Goal: Information Seeking & Learning: Learn about a topic

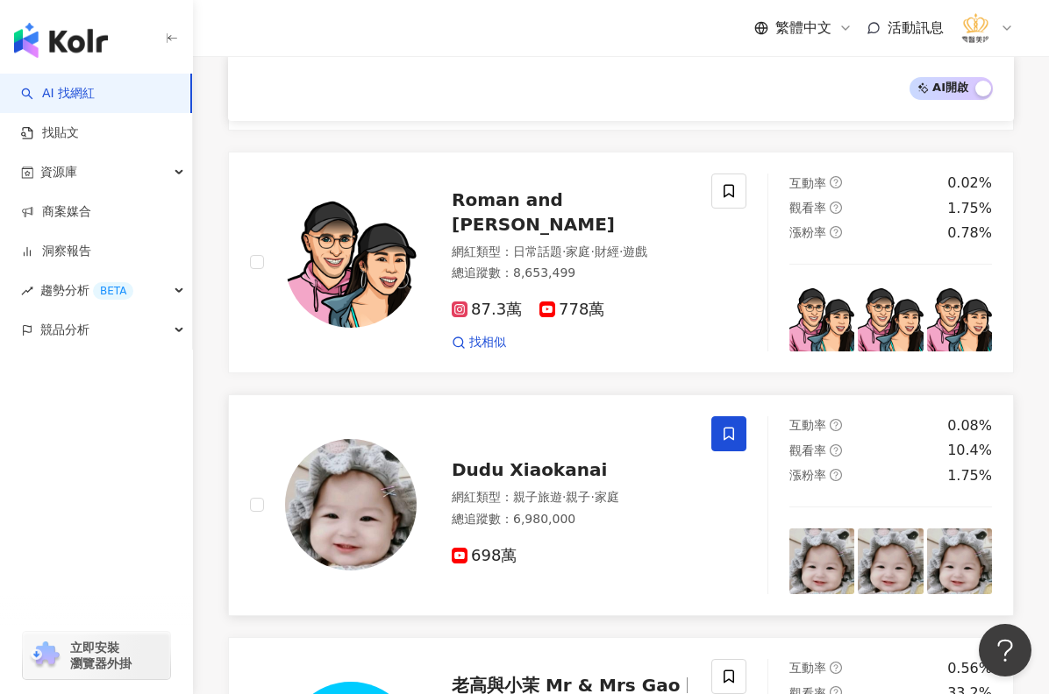
scroll to position [1836, 0]
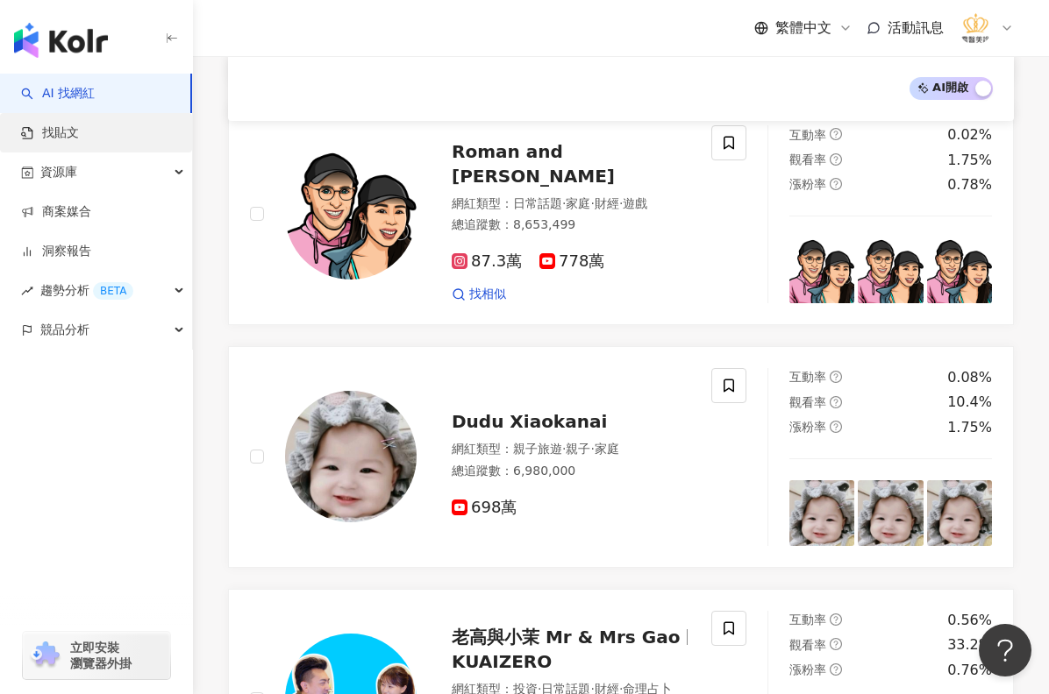
click at [78, 139] on link "找貼文" at bounding box center [50, 133] width 58 height 18
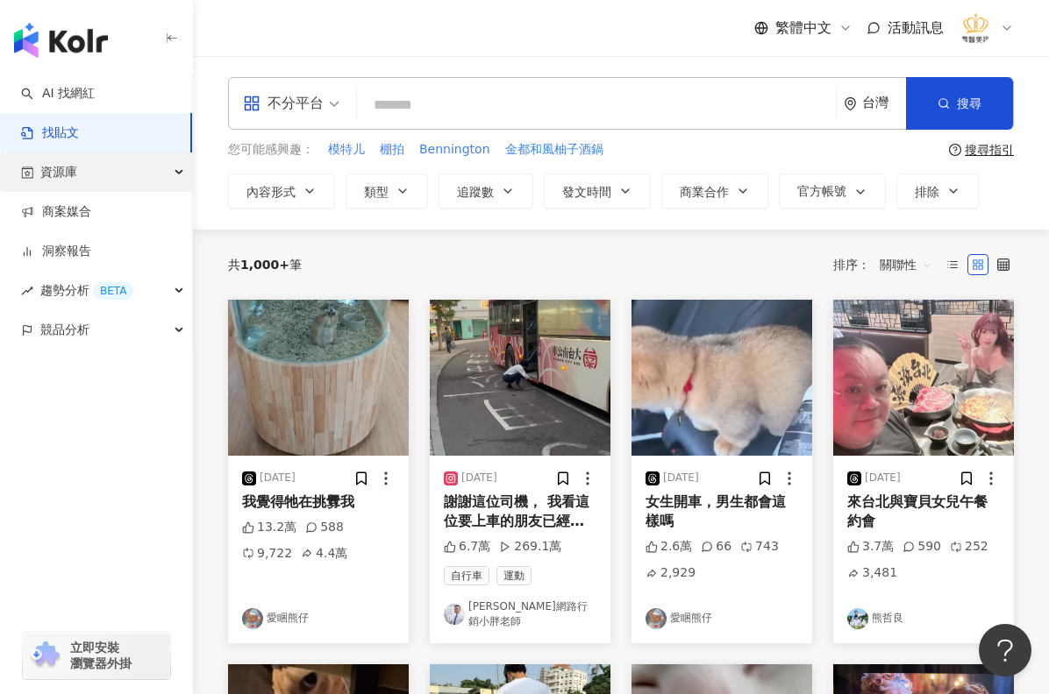
click at [174, 177] on div "資源庫" at bounding box center [96, 172] width 192 height 39
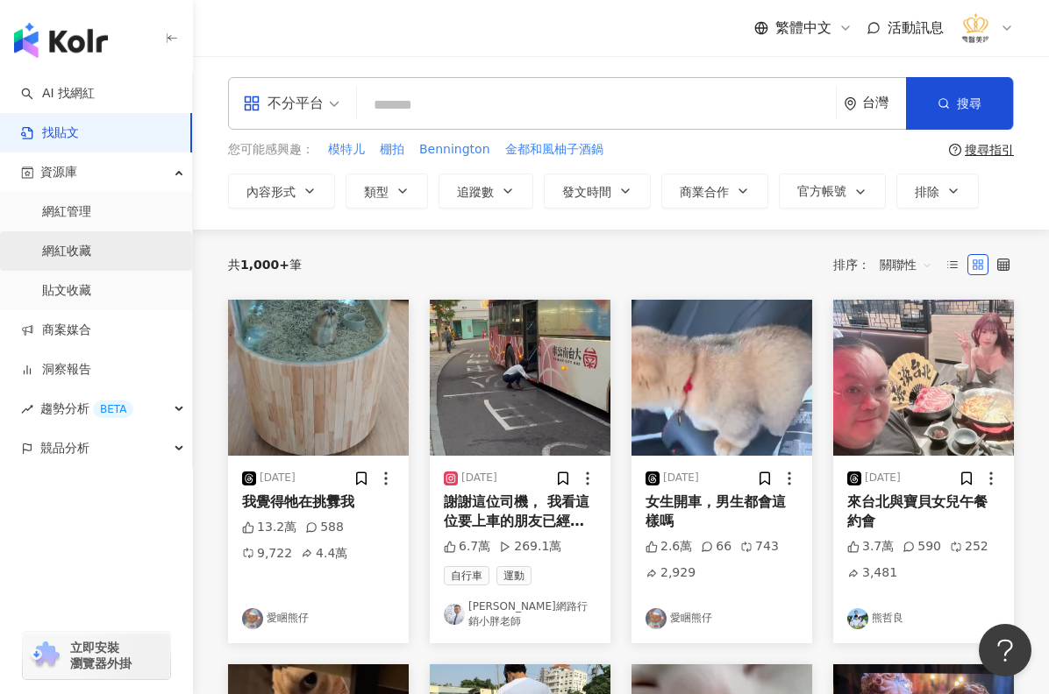
click at [80, 256] on link "網紅收藏" at bounding box center [66, 252] width 49 height 18
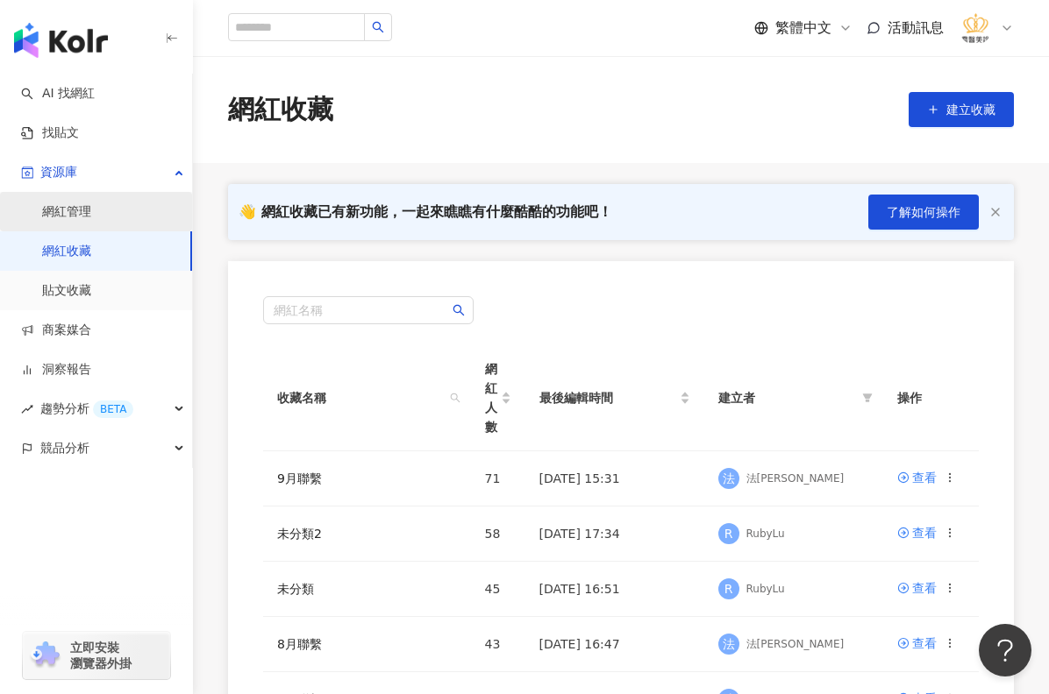
click at [91, 211] on link "網紅管理" at bounding box center [66, 212] width 49 height 18
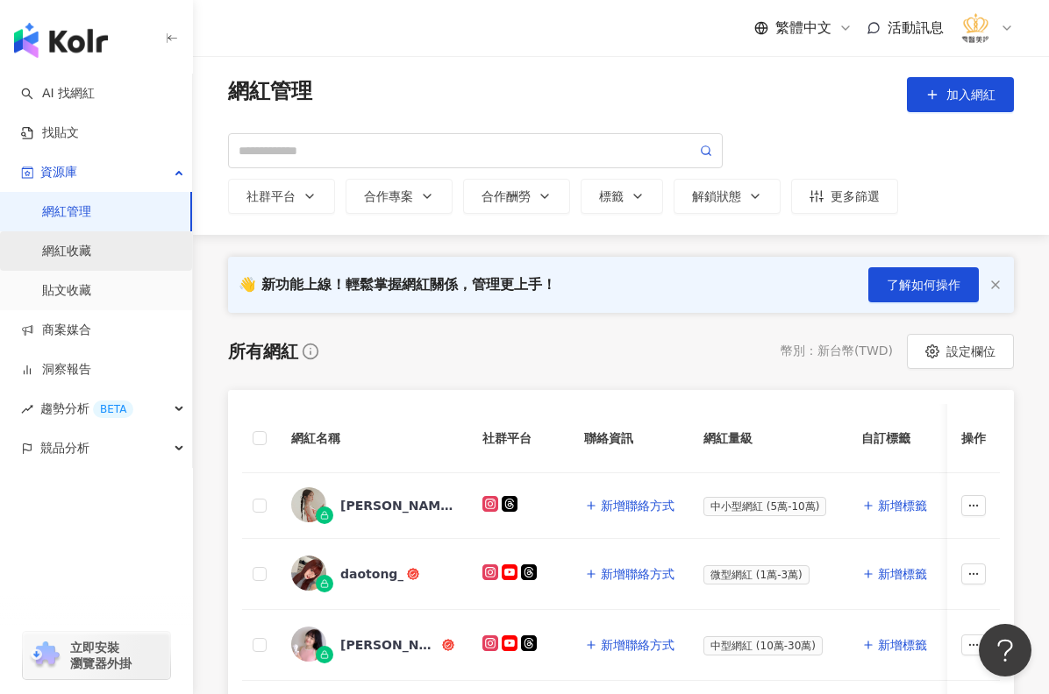
click at [91, 258] on link "網紅收藏" at bounding box center [66, 252] width 49 height 18
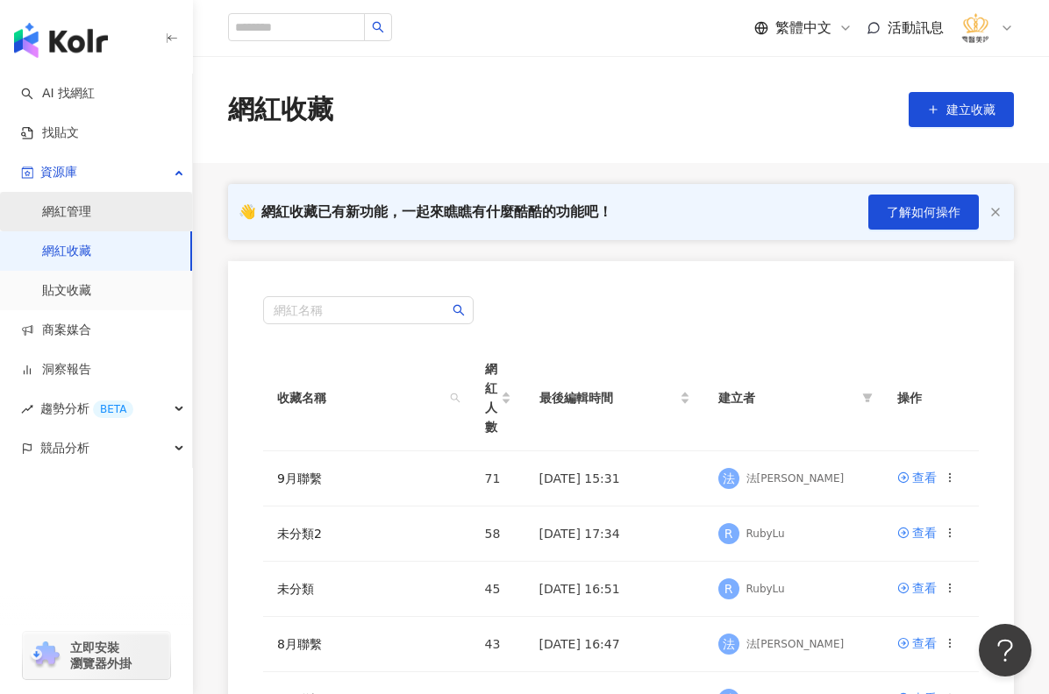
click at [78, 205] on link "網紅管理" at bounding box center [66, 212] width 49 height 18
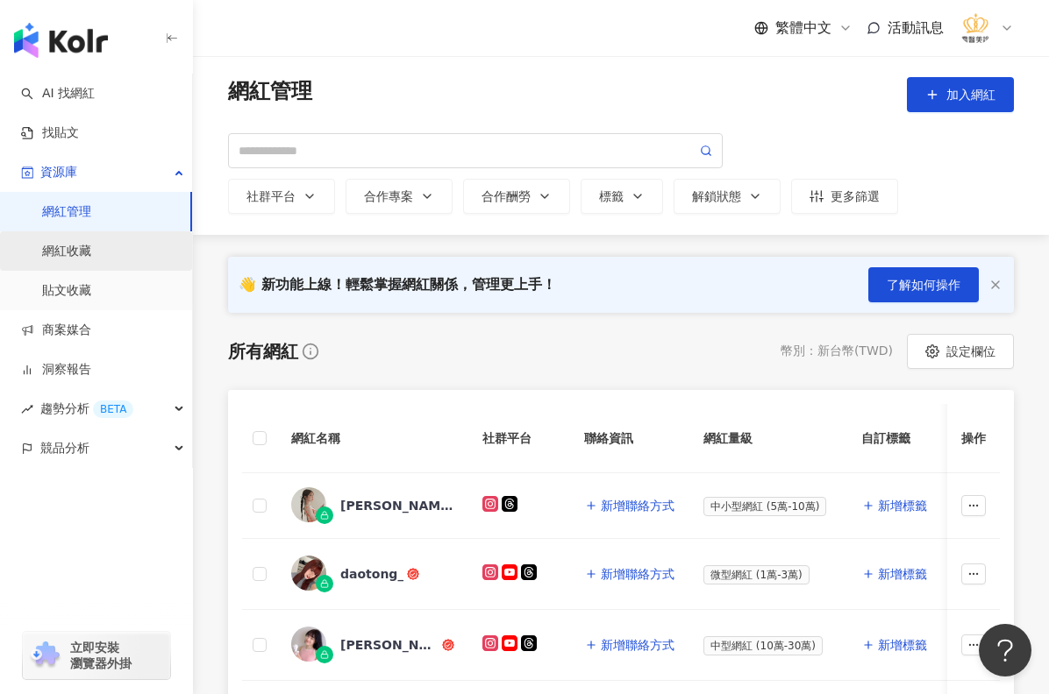
click at [91, 257] on link "網紅收藏" at bounding box center [66, 252] width 49 height 18
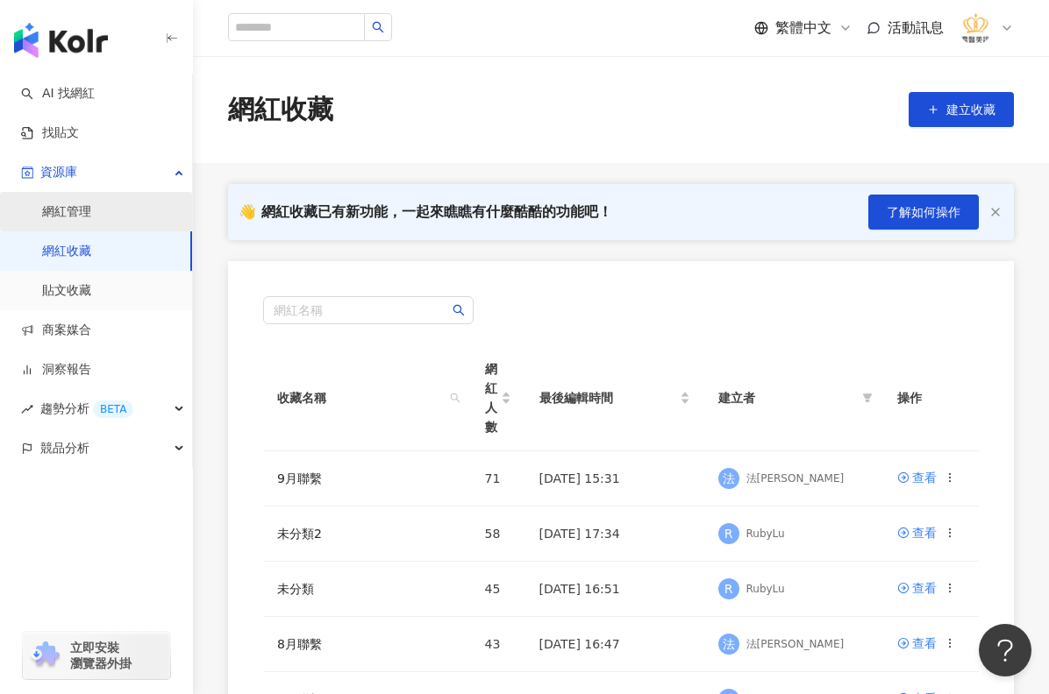
click at [91, 214] on link "網紅管理" at bounding box center [66, 212] width 49 height 18
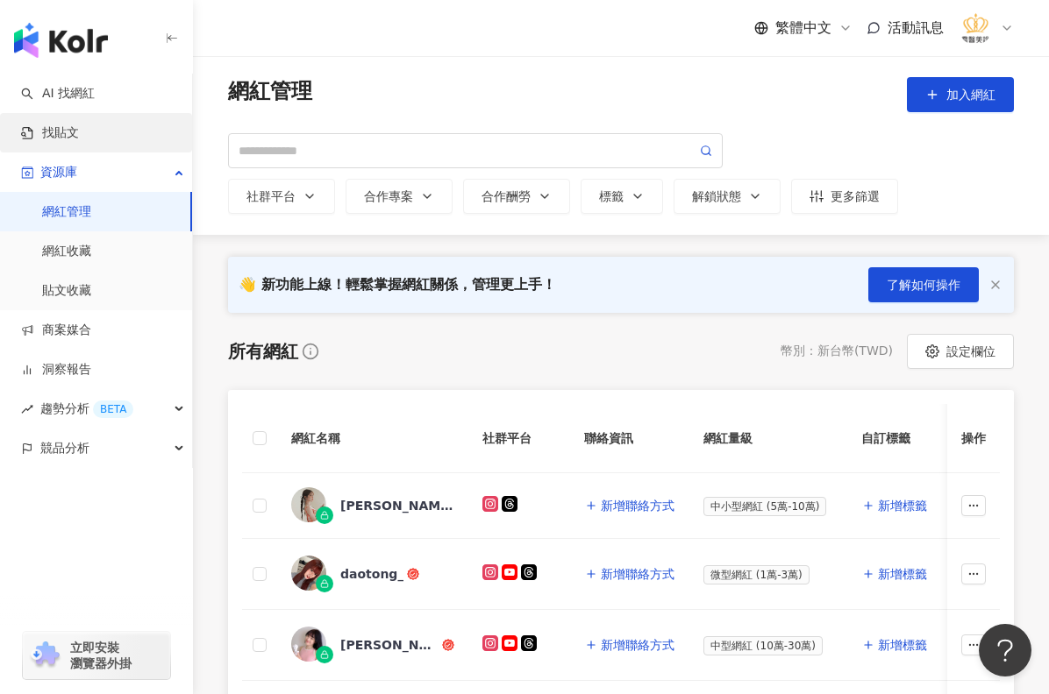
click at [79, 128] on link "找貼文" at bounding box center [50, 133] width 58 height 18
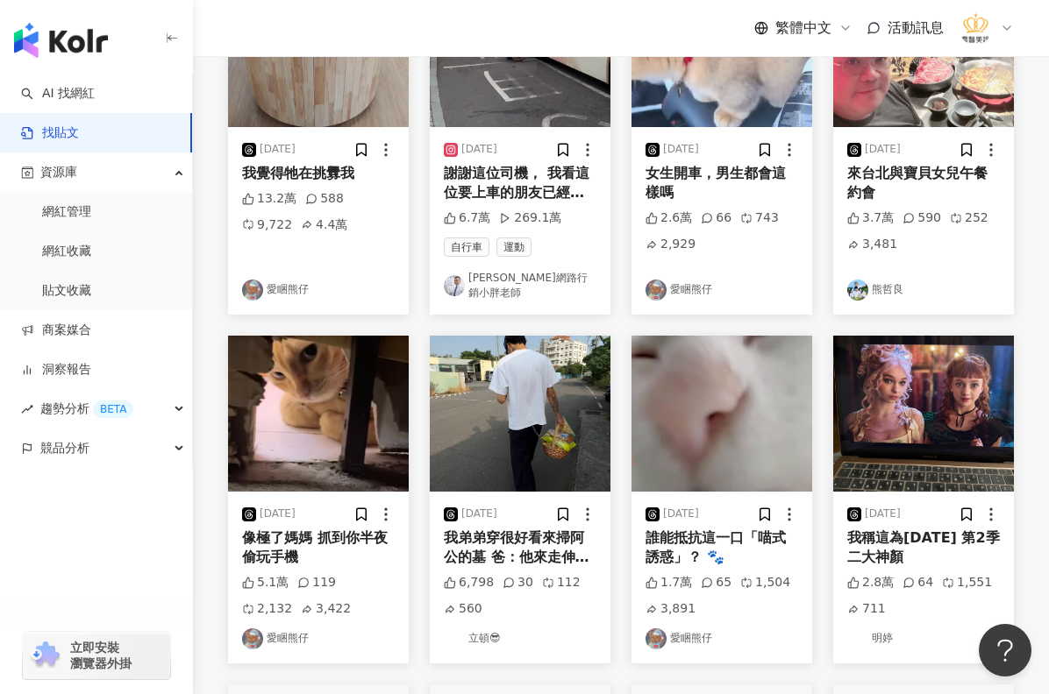
scroll to position [351, 0]
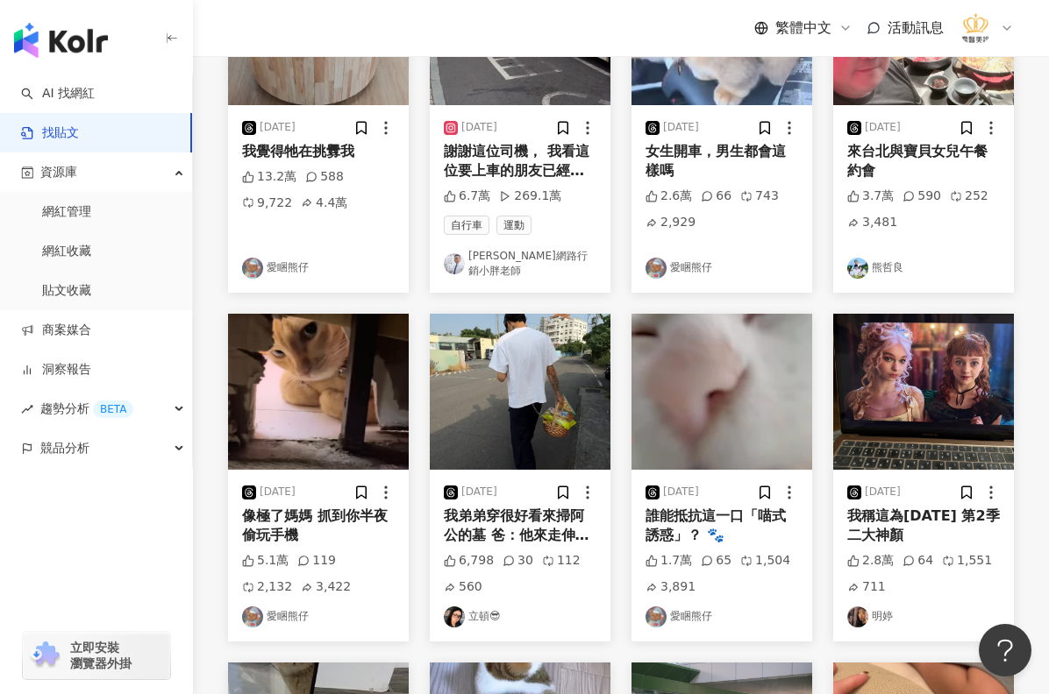
click at [572, 279] on div "[DATE] 謝謝這位司機， 我看這位要上車的朋友已經等了好幾班車都無法上車， 只有這個司機注意到他 溫暖 感謝 6.7萬 269.1萬 自行車 運動 [PE…" at bounding box center [520, 199] width 181 height 188
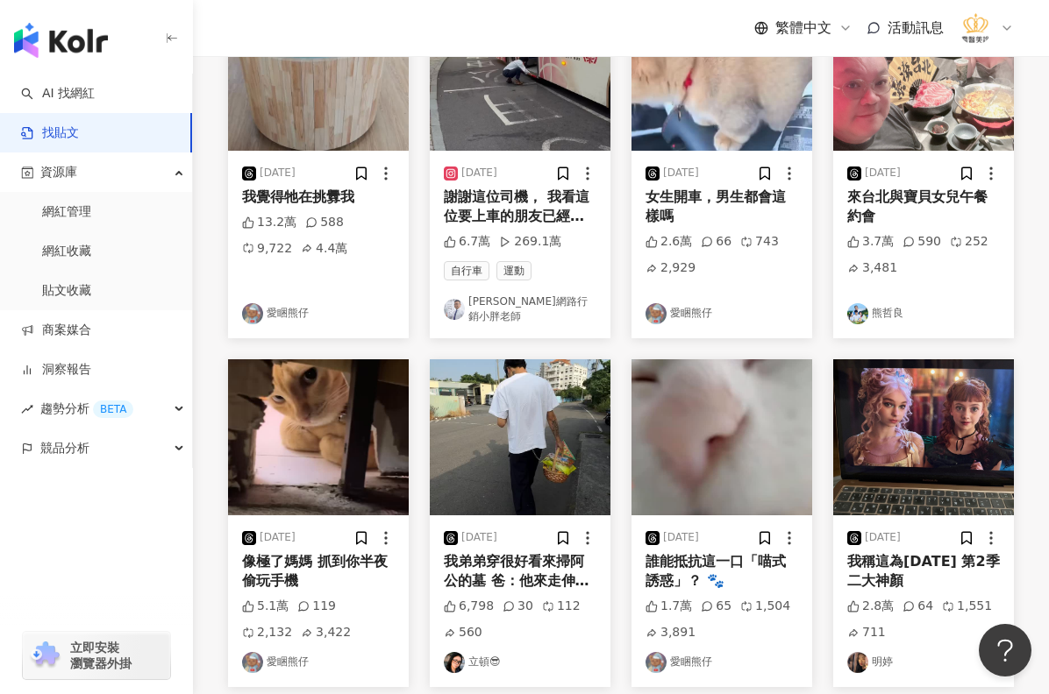
scroll to position [0, 0]
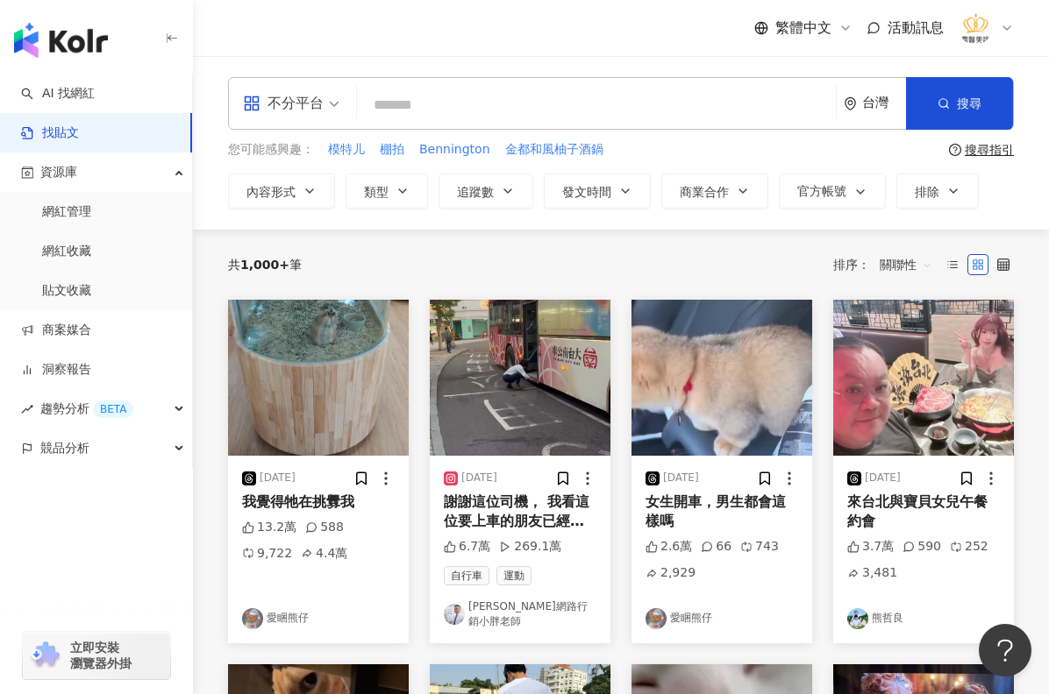
click at [453, 103] on input "search" at bounding box center [596, 105] width 465 height 38
type input "*"
type input "*******"
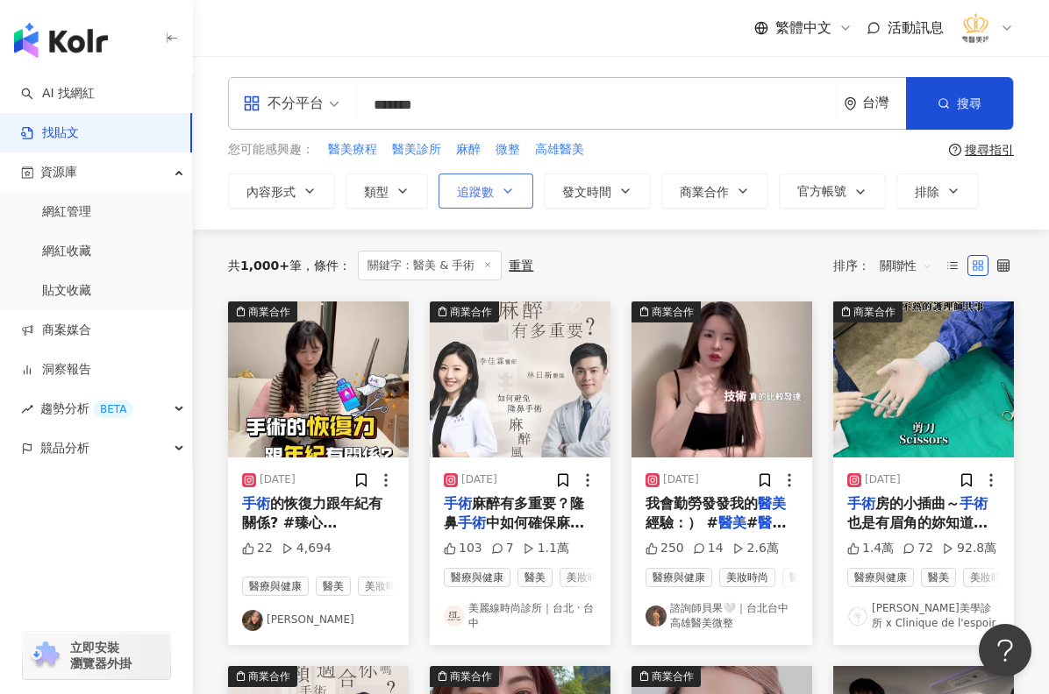
click at [518, 192] on button "追蹤數" at bounding box center [485, 191] width 95 height 35
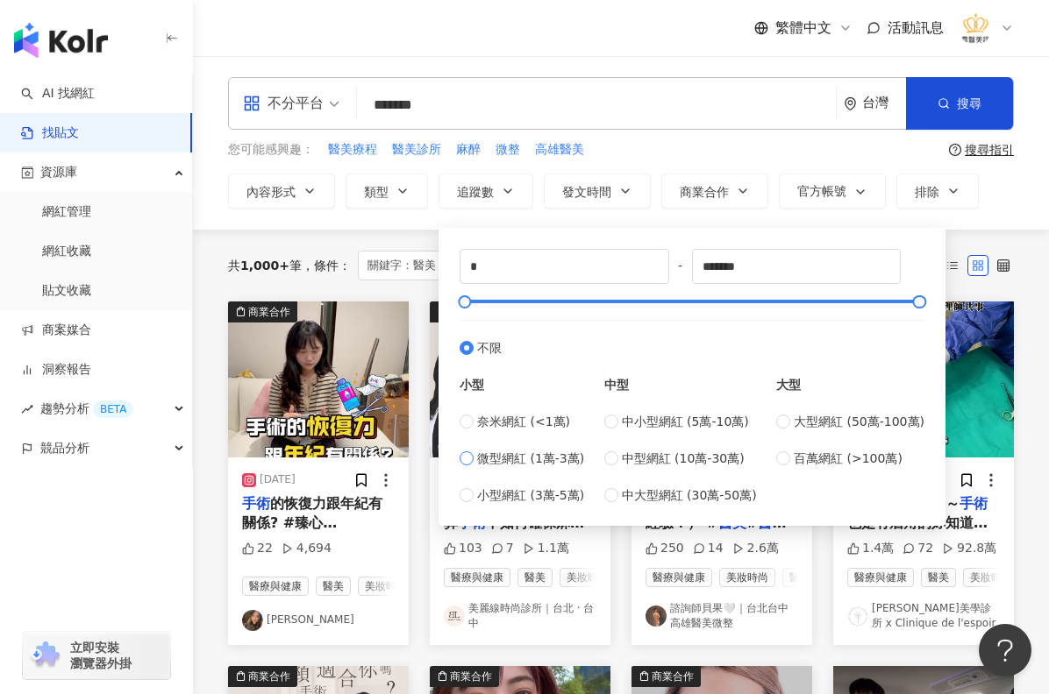
click at [481, 454] on span "微型網紅 (1萬-3萬)" at bounding box center [530, 458] width 107 height 19
type input "*****"
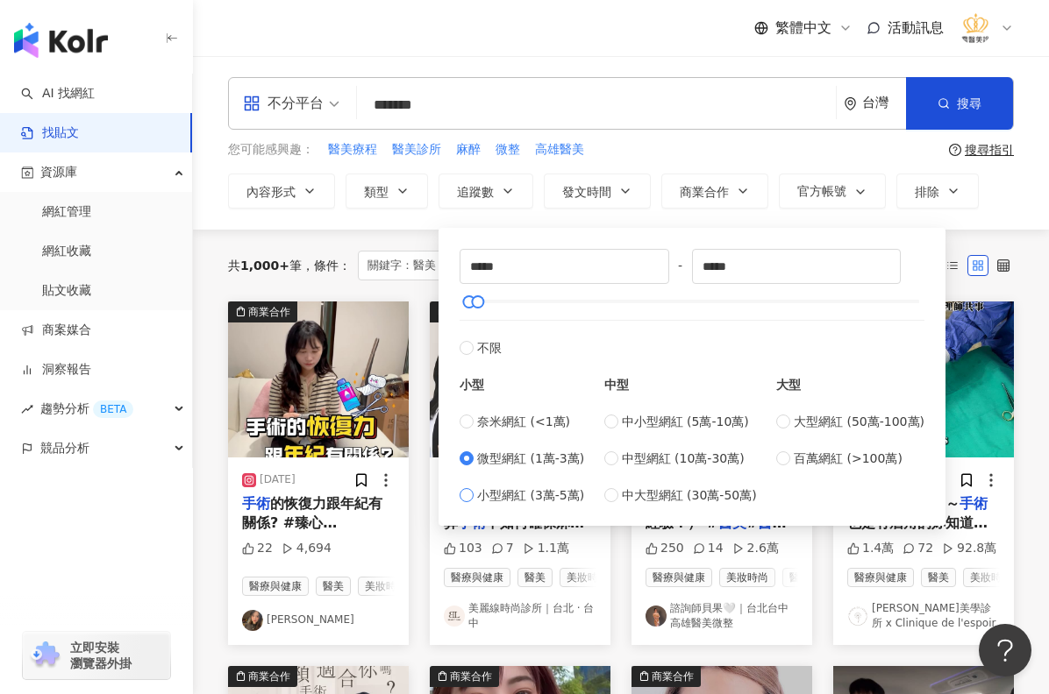
click at [507, 495] on span "小型網紅 (3萬-5萬)" at bounding box center [530, 495] width 107 height 19
type input "*****"
click at [978, 110] on span "搜尋" at bounding box center [968, 103] width 25 height 14
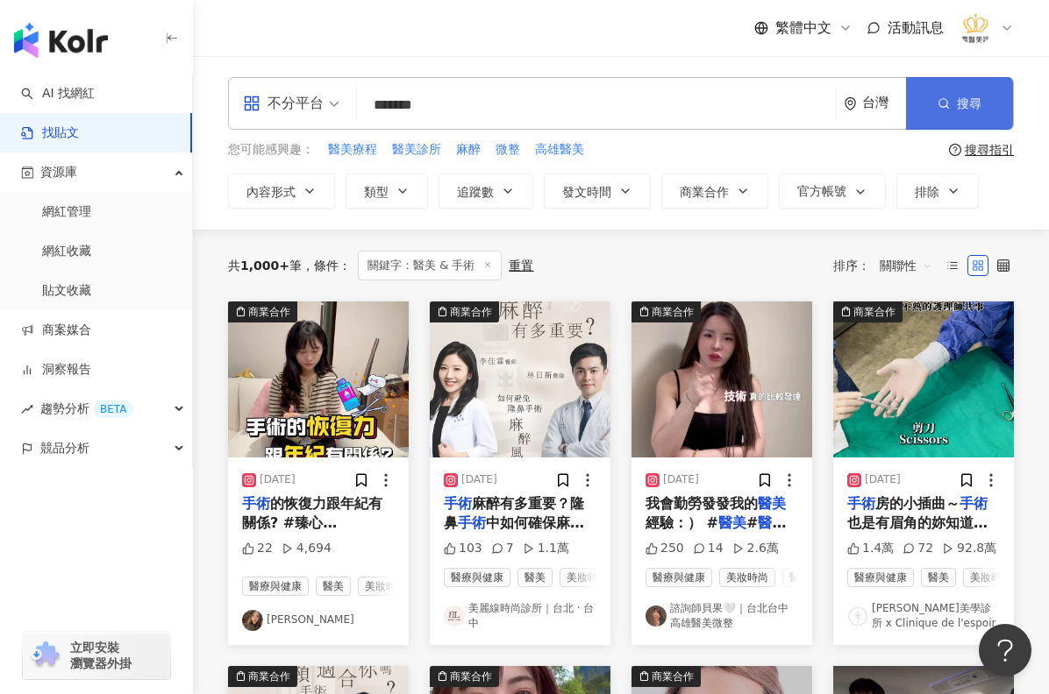
click at [960, 94] on button "搜尋" at bounding box center [959, 103] width 107 height 53
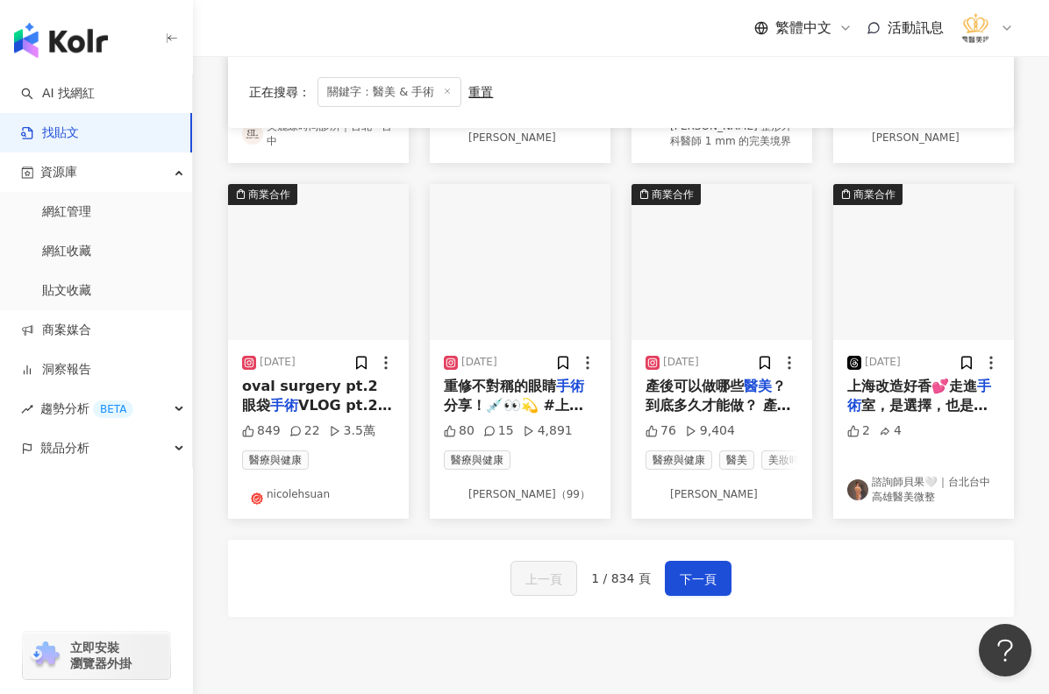
scroll to position [964, 0]
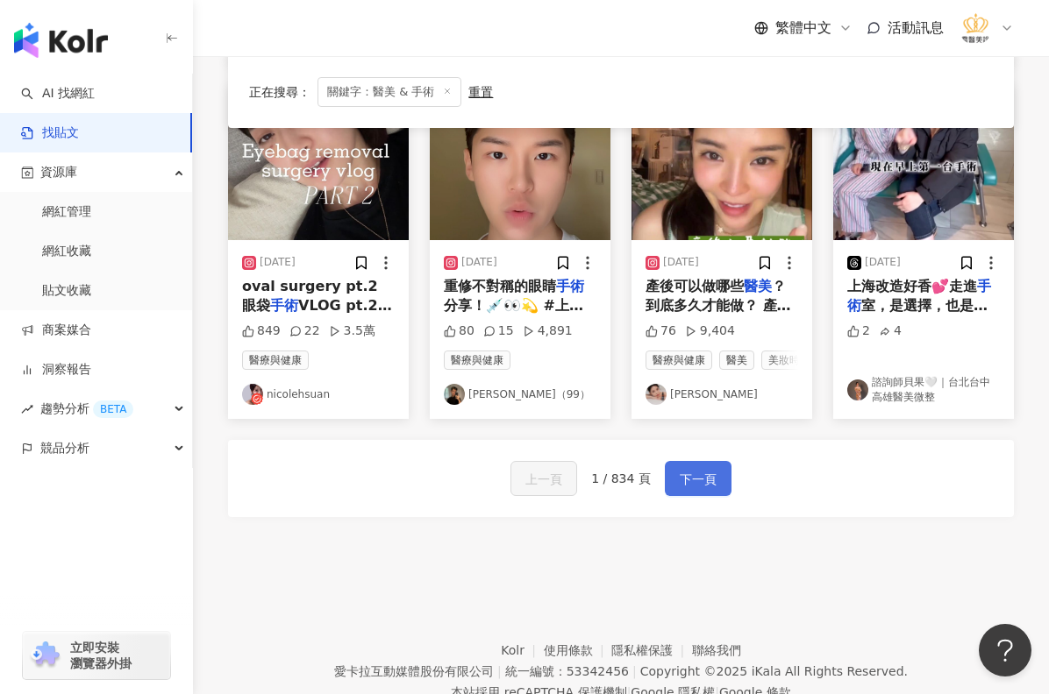
click at [701, 490] on span "下一頁" at bounding box center [697, 479] width 37 height 21
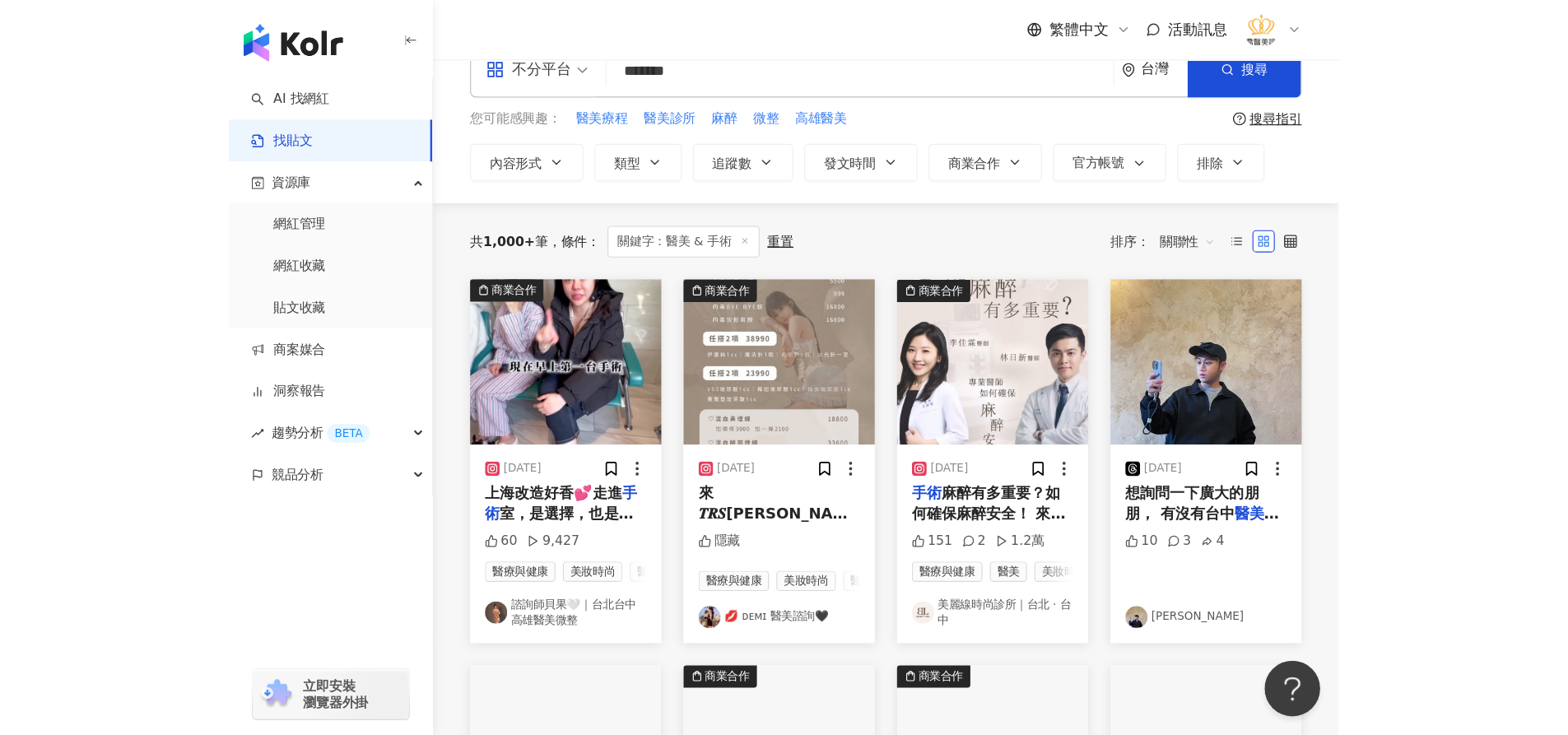
scroll to position [0, 0]
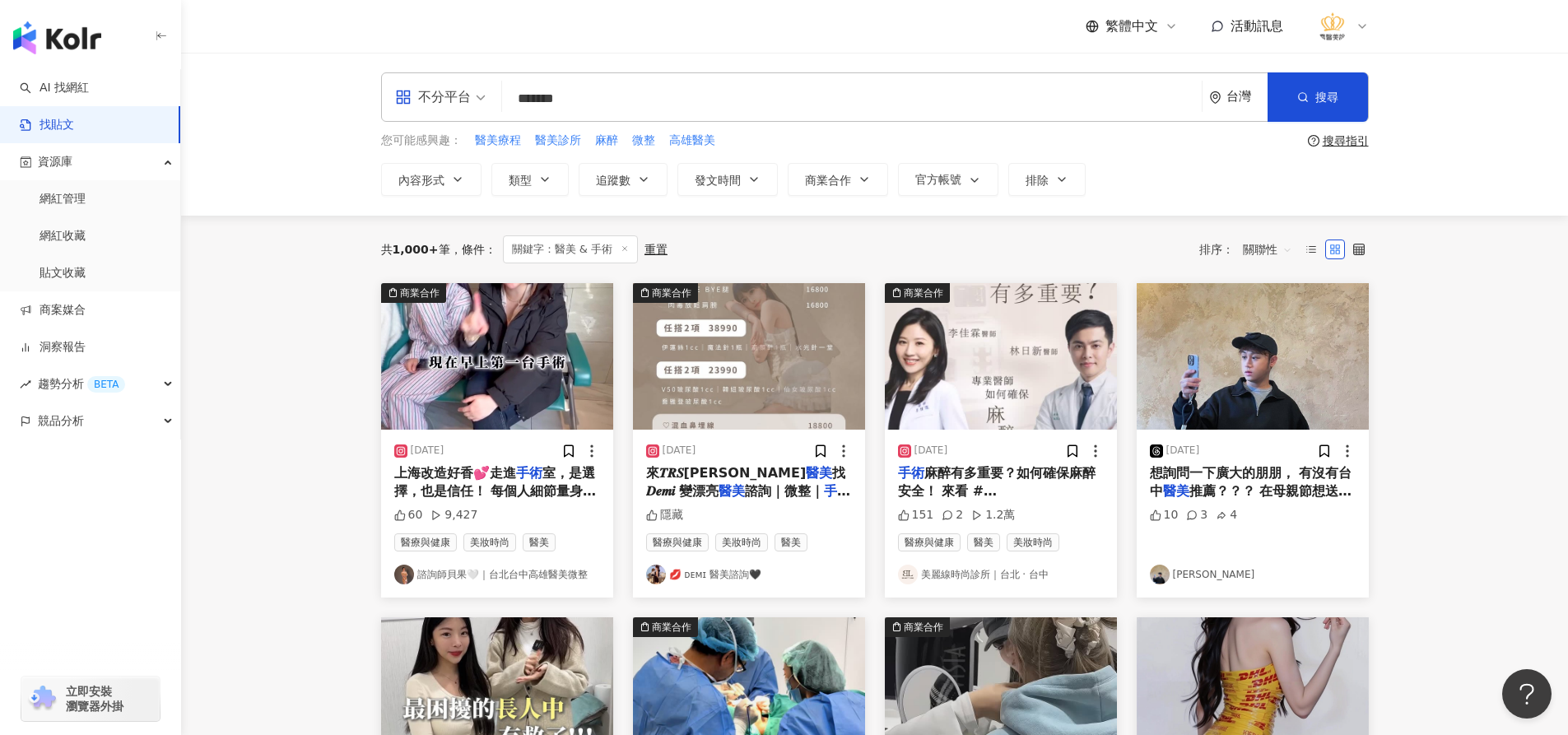
click at [984, 456] on main "不分平台 ******* 台灣 搜尋 searchOperator 插入語法 完全符合 "" 聯集 OR 交集 AND 排除 - 群組 {} 您可能感興趣： …" at bounding box center [874, 729] width 1387 height 1355
